Goal: Find contact information: Find contact information

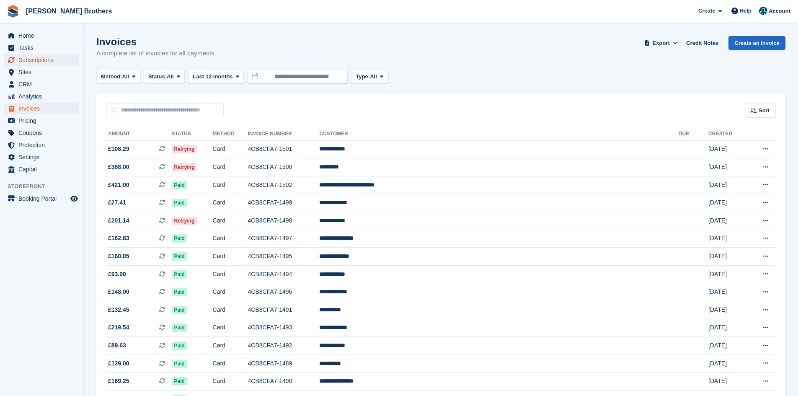
click at [58, 62] on span "Subscriptions" at bounding box center [43, 60] width 50 height 12
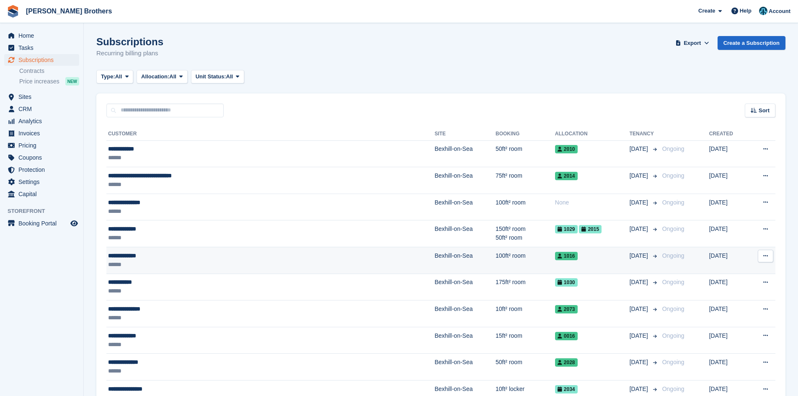
click at [277, 261] on div "******" at bounding box center [210, 264] width 204 height 9
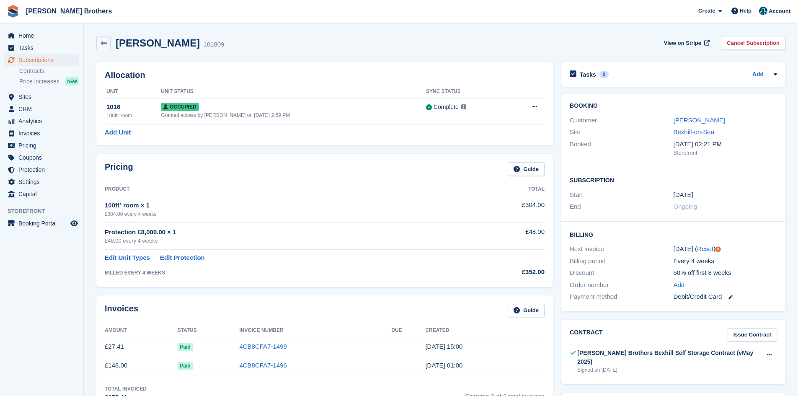
click at [686, 112] on div "Booking Customer Joshua Gilbey Site Bexhill-on-Sea Booked 15 Aug, 02:21 PM Stor…" at bounding box center [673, 130] width 224 height 73
click at [685, 118] on link "Joshua Gilbey" at bounding box center [700, 119] width 52 height 7
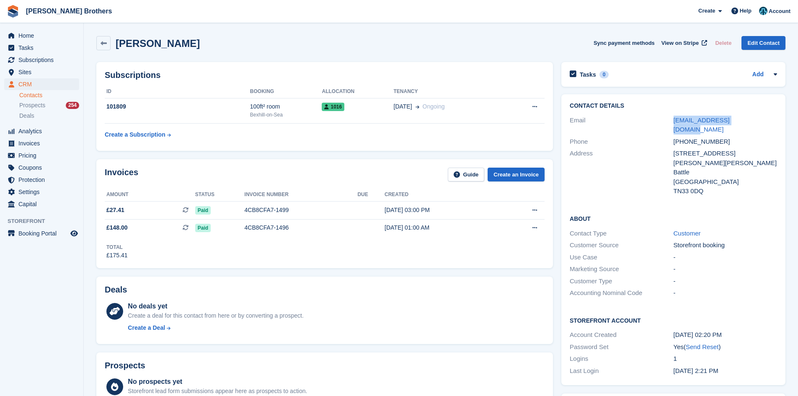
drag, startPoint x: 740, startPoint y: 119, endPoint x: 672, endPoint y: 118, distance: 67.9
click at [672, 118] on div "Email gilbey23@hotmail.co.uk" at bounding box center [673, 124] width 207 height 21
copy div "gilbey23@hotmail.co.uk"
drag, startPoint x: 711, startPoint y: 138, endPoint x: 718, endPoint y: 137, distance: 6.8
click at [712, 137] on div "Contact Details Email gilbey23@hotmail.co.uk Phone +447976294235 Address 5 Flor…" at bounding box center [673, 149] width 224 height 111
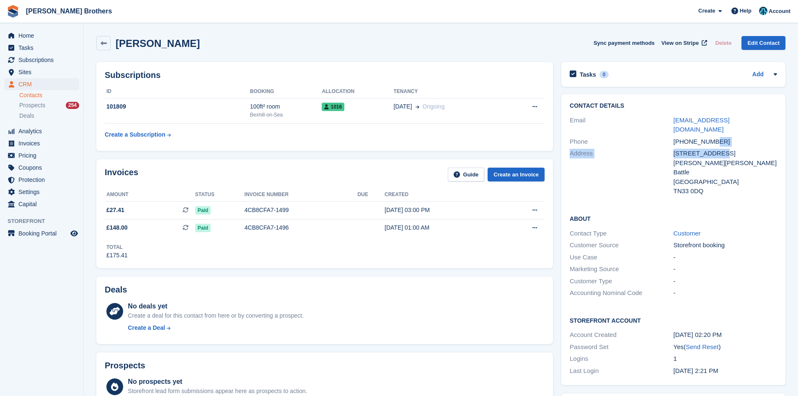
click at [727, 137] on div "+447976294235" at bounding box center [725, 142] width 103 height 10
drag, startPoint x: 735, startPoint y: 131, endPoint x: 670, endPoint y: 132, distance: 64.5
click at [670, 136] on div "Phone +447976294235" at bounding box center [673, 142] width 207 height 12
copy div "+447976294235"
